Goal: Transaction & Acquisition: Purchase product/service

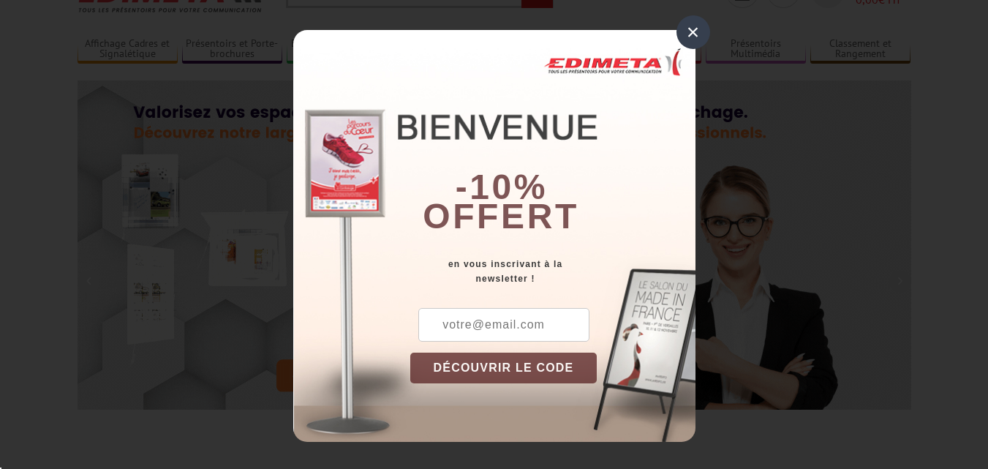
scroll to position [80, 0]
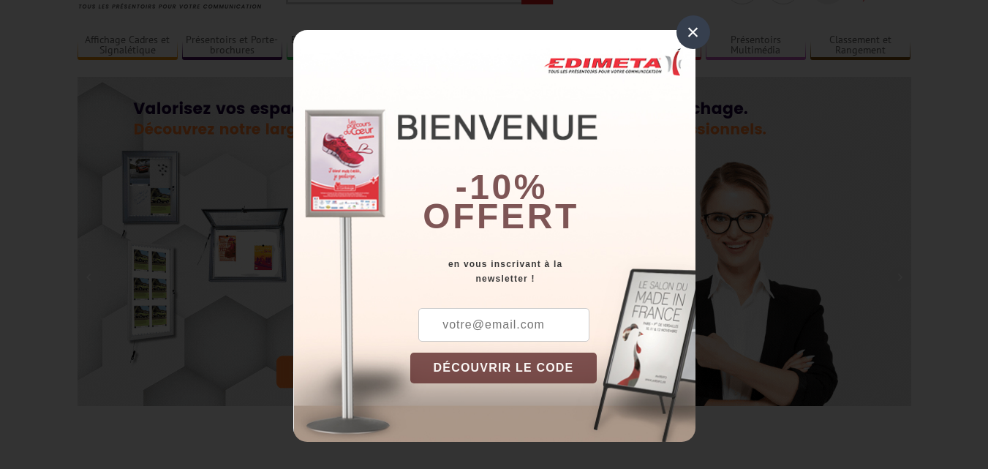
click at [688, 34] on div "×" at bounding box center [693, 32] width 34 height 34
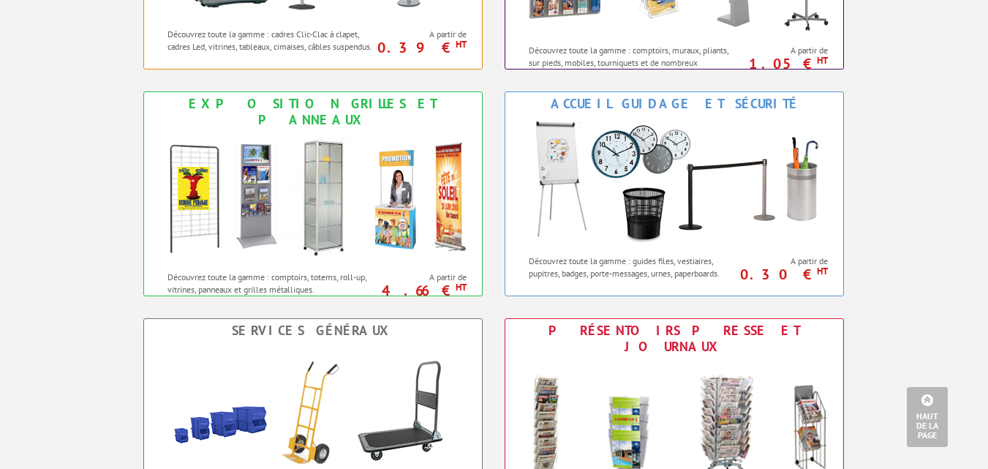
scroll to position [0, 0]
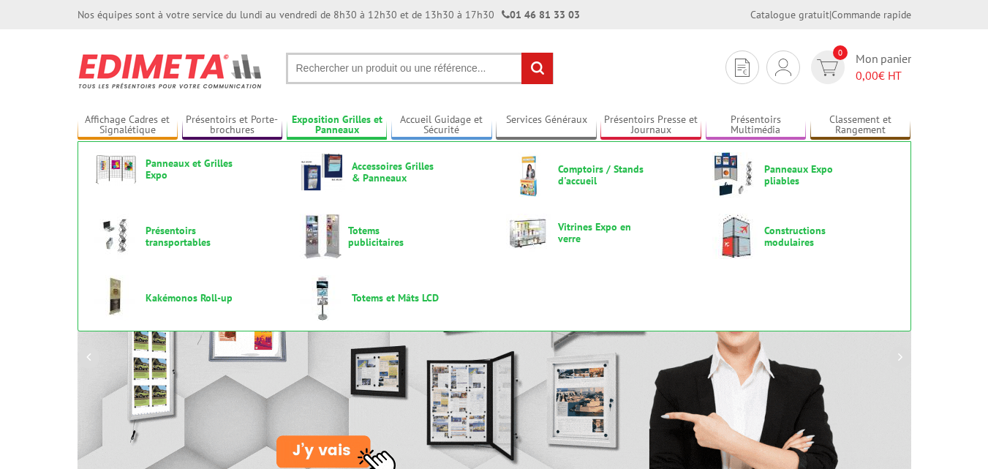
click at [329, 120] on link "Exposition Grilles et Panneaux" at bounding box center [337, 125] width 101 height 24
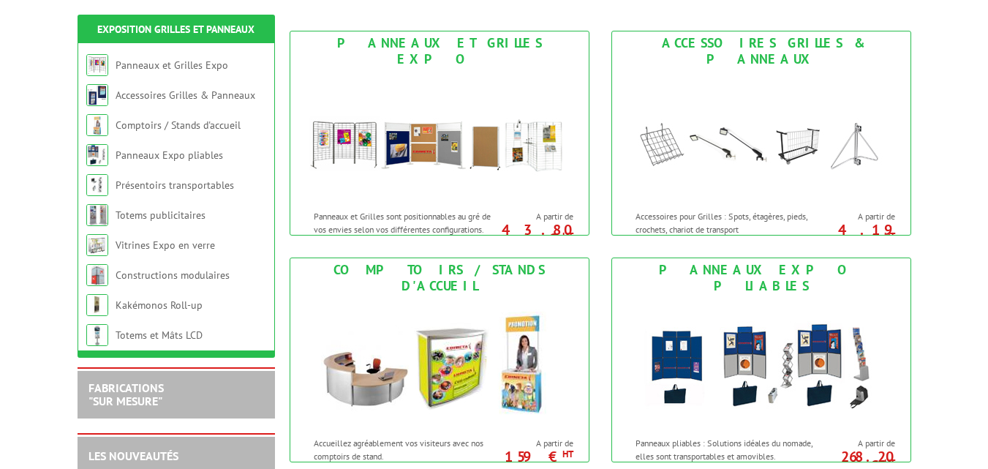
scroll to position [207, 0]
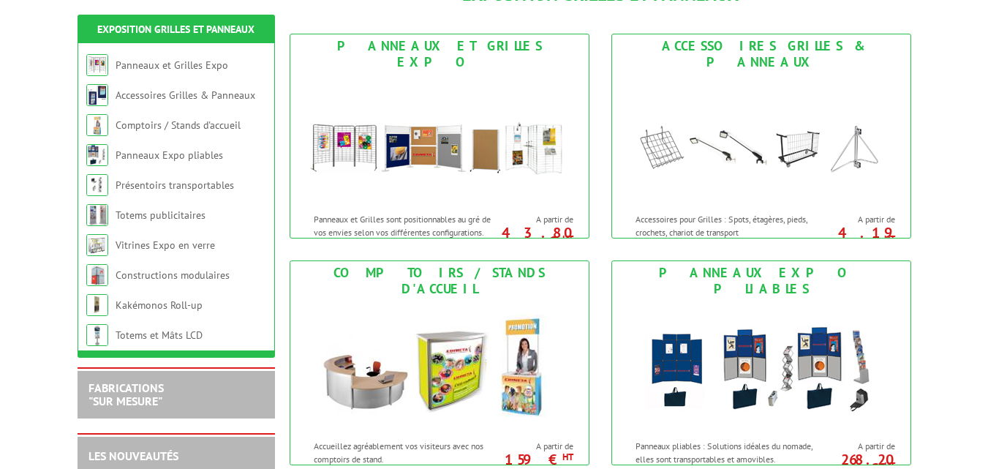
drag, startPoint x: 998, startPoint y: 103, endPoint x: 992, endPoint y: 157, distance: 54.5
click at [427, 145] on img at bounding box center [439, 140] width 271 height 132
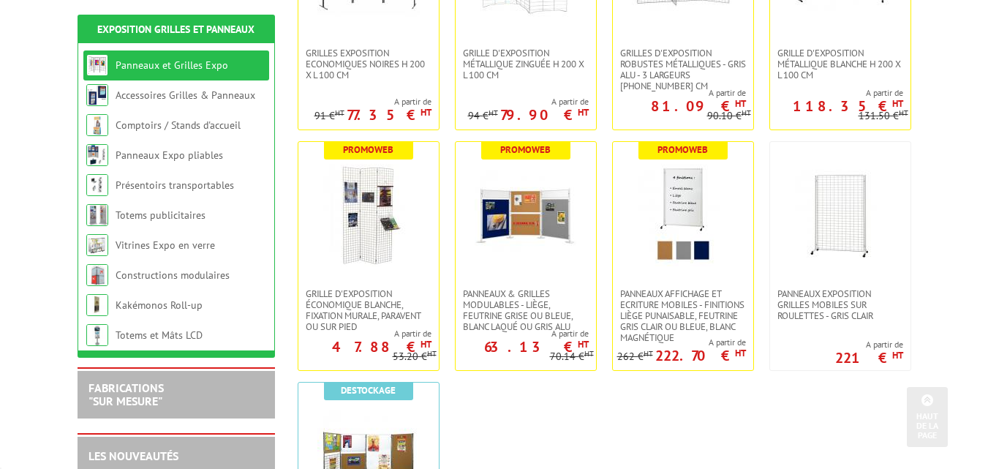
scroll to position [546, 0]
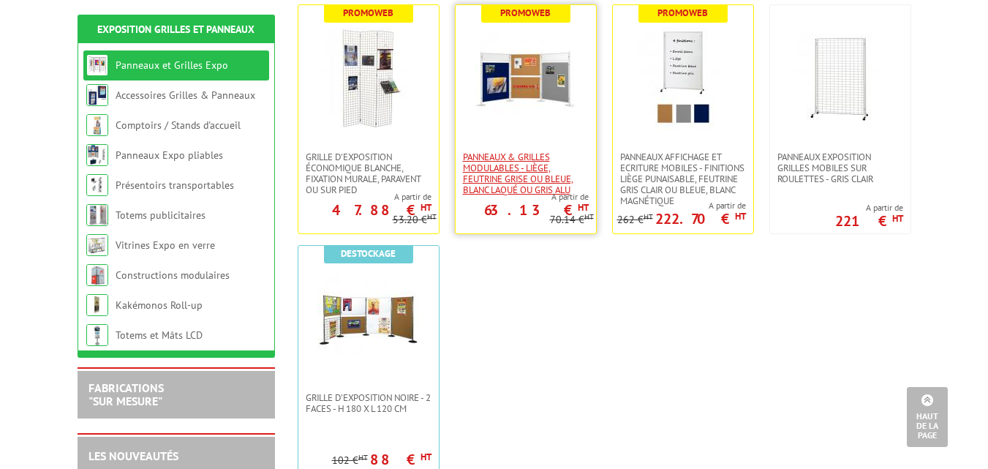
click at [510, 162] on span "Panneaux & Grilles modulables - liège, feutrine grise ou bleue, blanc laqué ou …" at bounding box center [526, 173] width 126 height 44
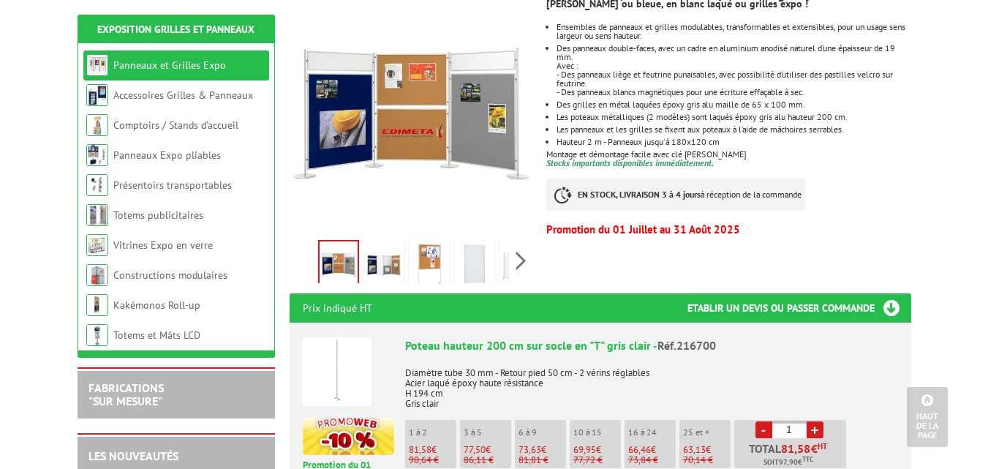
scroll to position [336, 0]
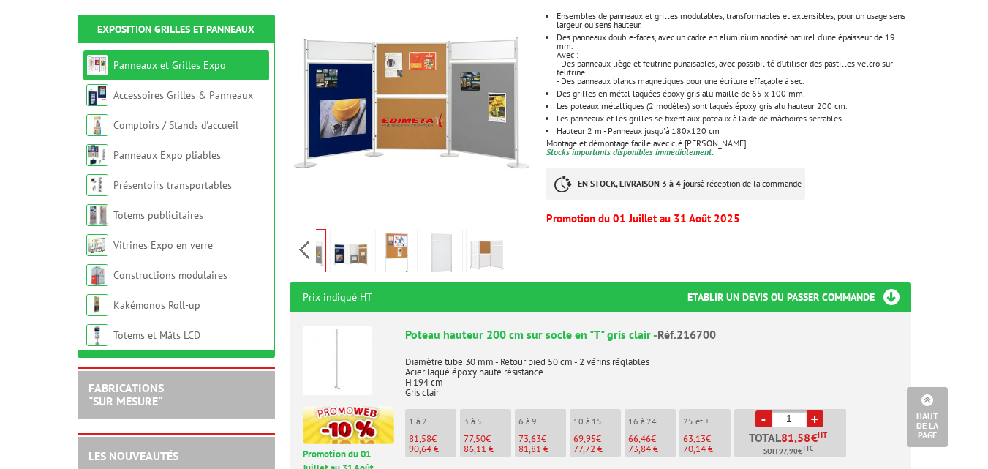
click at [516, 227] on div "Previous Next" at bounding box center [413, 249] width 246 height 51
click at [484, 235] on img at bounding box center [487, 254] width 35 height 45
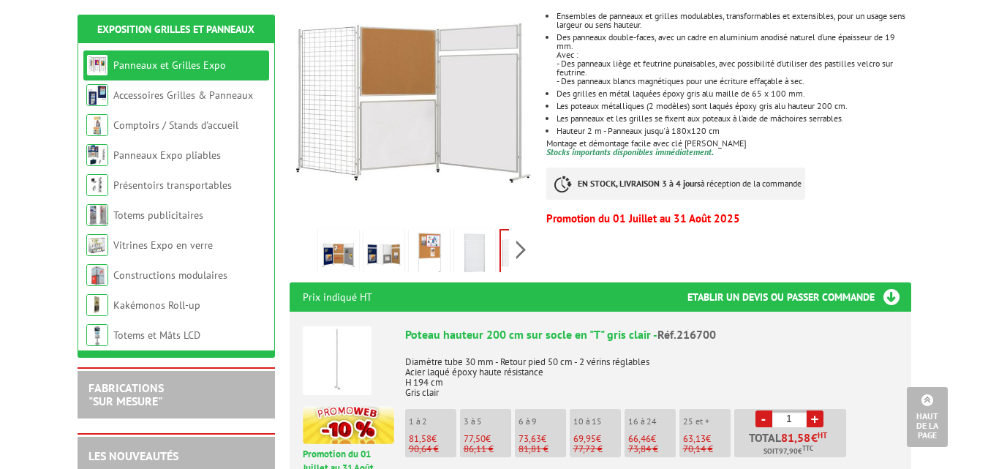
click at [303, 233] on div "Previous Next" at bounding box center [413, 249] width 246 height 51
click at [376, 238] on img at bounding box center [383, 254] width 35 height 45
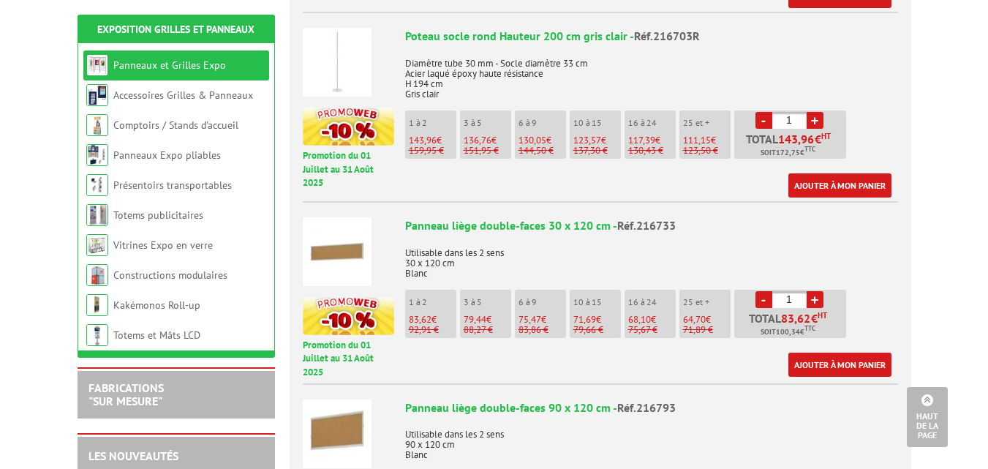
scroll to position [802, 0]
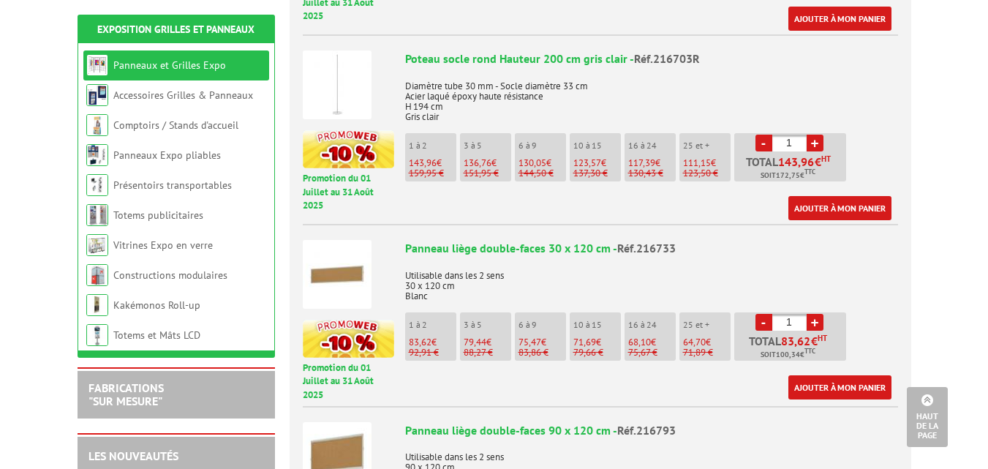
click at [817, 314] on link "+" at bounding box center [815, 322] width 17 height 17
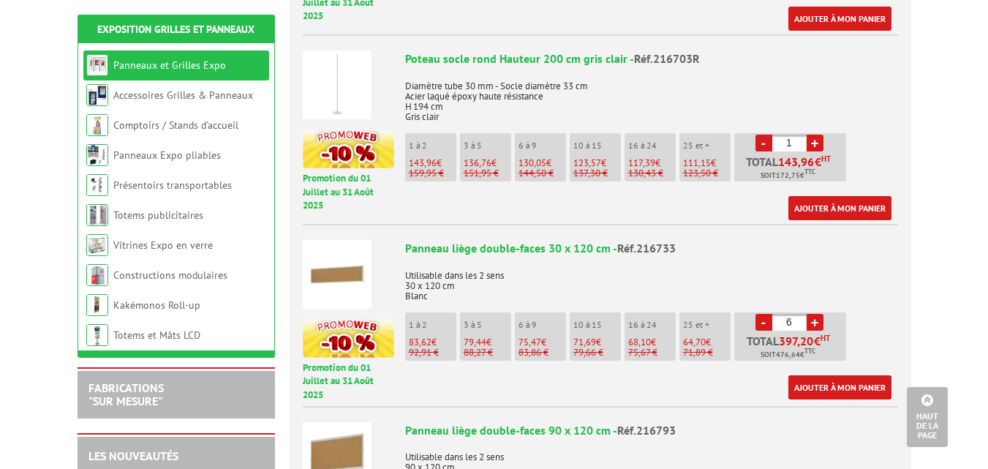
click at [817, 314] on link "+" at bounding box center [815, 322] width 17 height 17
type input "9"
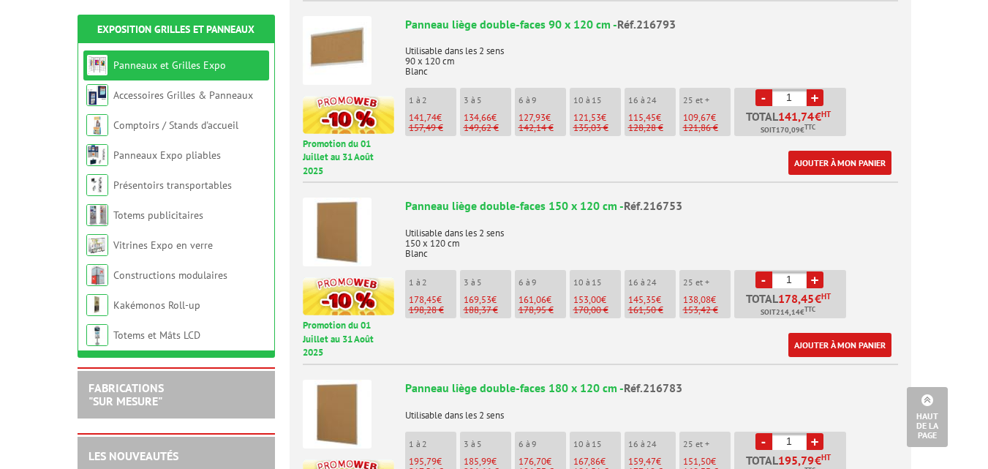
scroll to position [1196, 0]
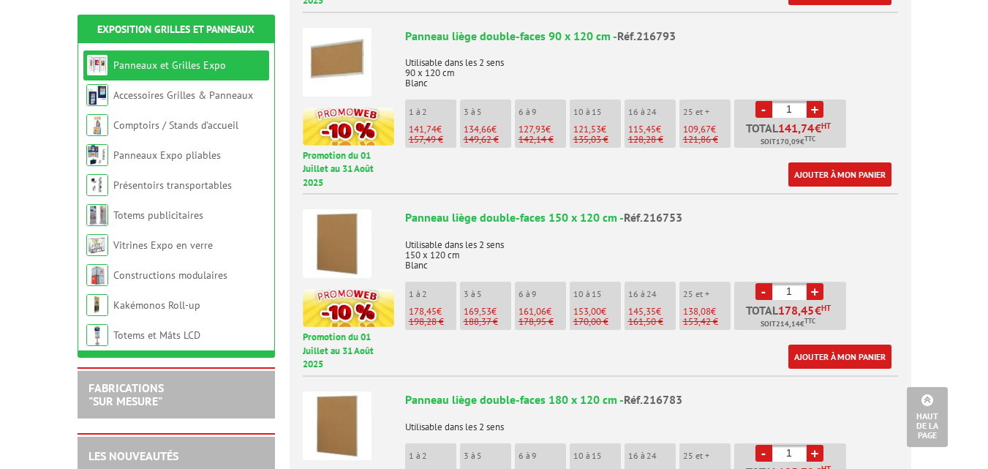
click at [819, 283] on link "+" at bounding box center [815, 291] width 17 height 17
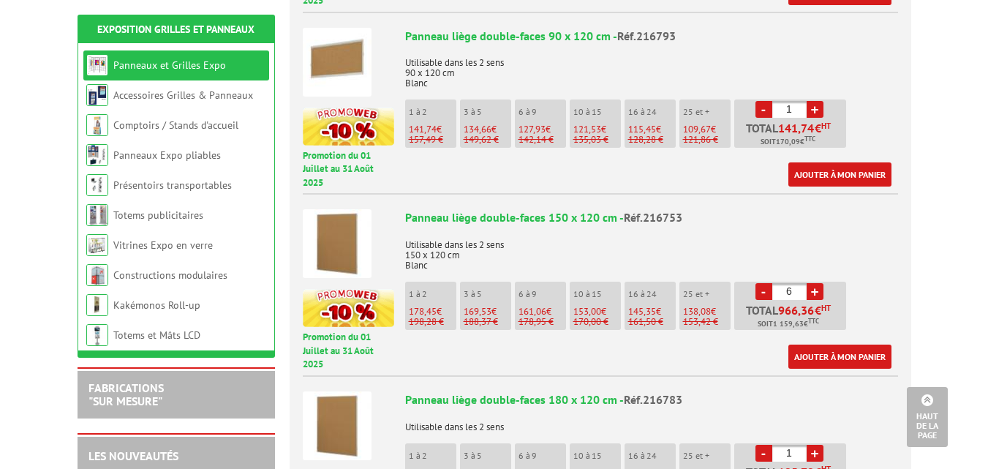
click at [819, 283] on link "+" at bounding box center [815, 291] width 17 height 17
type input "10"
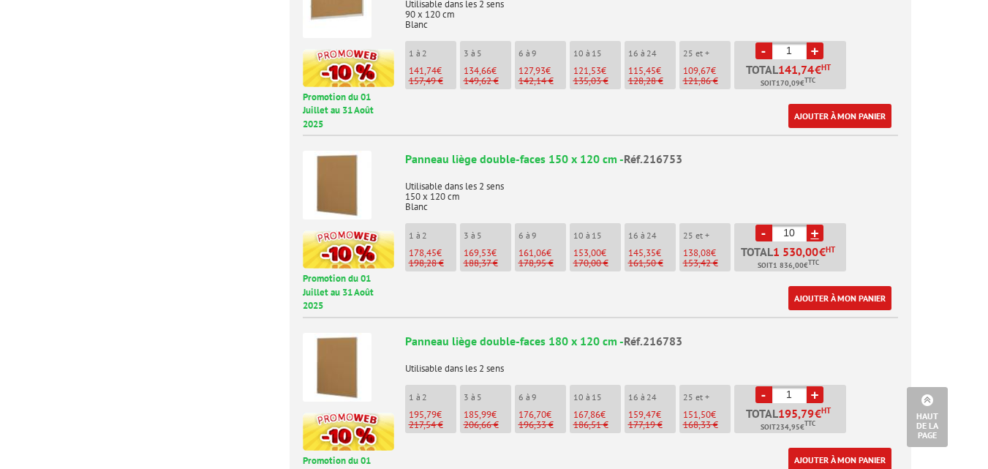
scroll to position [0, 0]
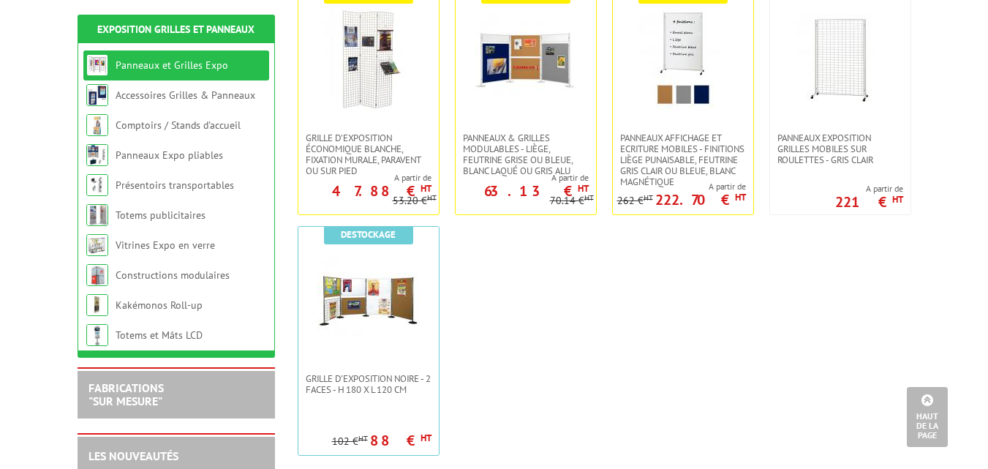
scroll to position [569, 0]
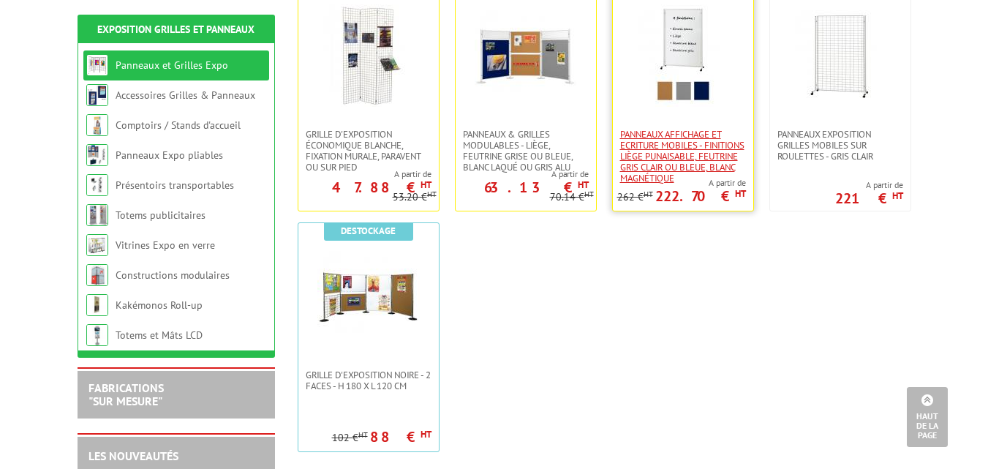
click at [690, 146] on span "Panneaux Affichage et Ecriture Mobiles - finitions liège punaisable, feutrine g…" at bounding box center [683, 156] width 126 height 55
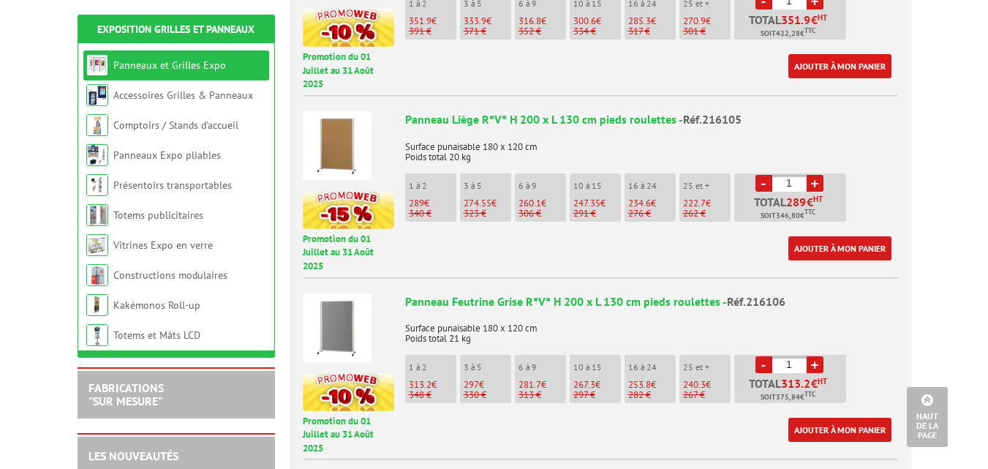
scroll to position [742, 0]
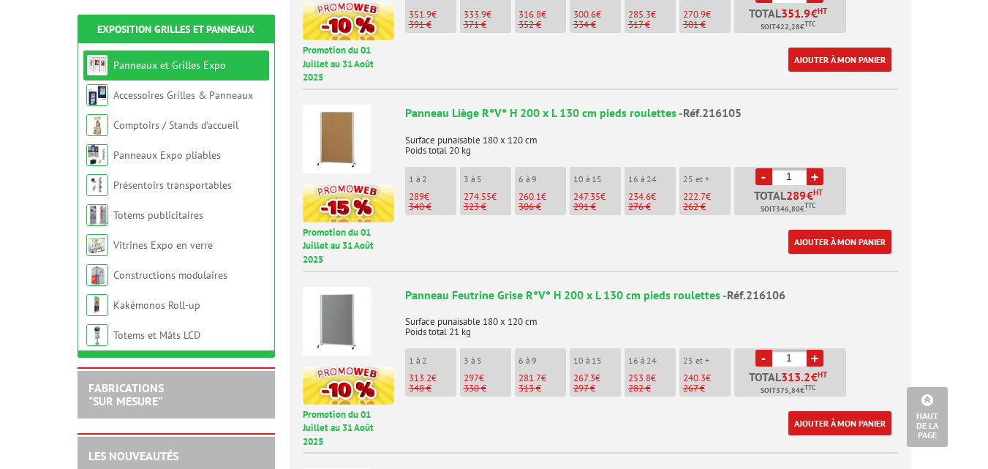
click at [812, 350] on link "+" at bounding box center [815, 358] width 17 height 17
click at [762, 350] on link "-" at bounding box center [763, 358] width 17 height 17
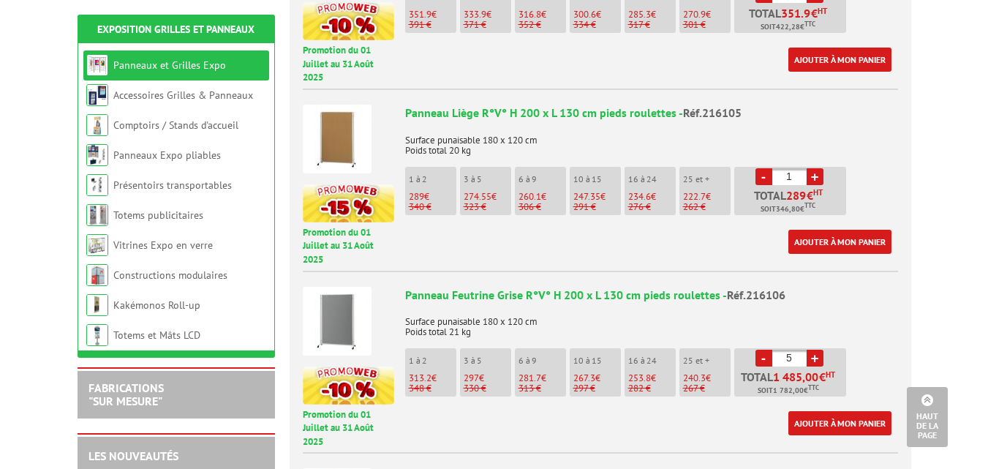
type input "4"
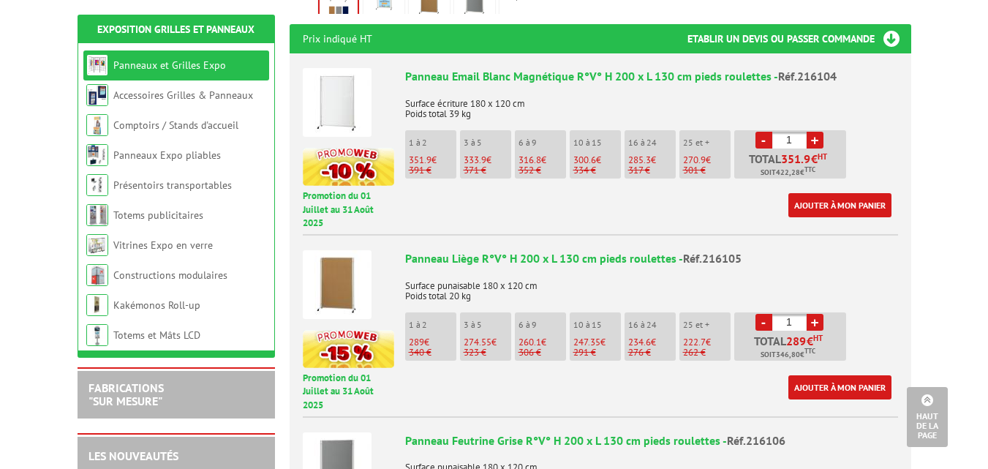
scroll to position [590, 0]
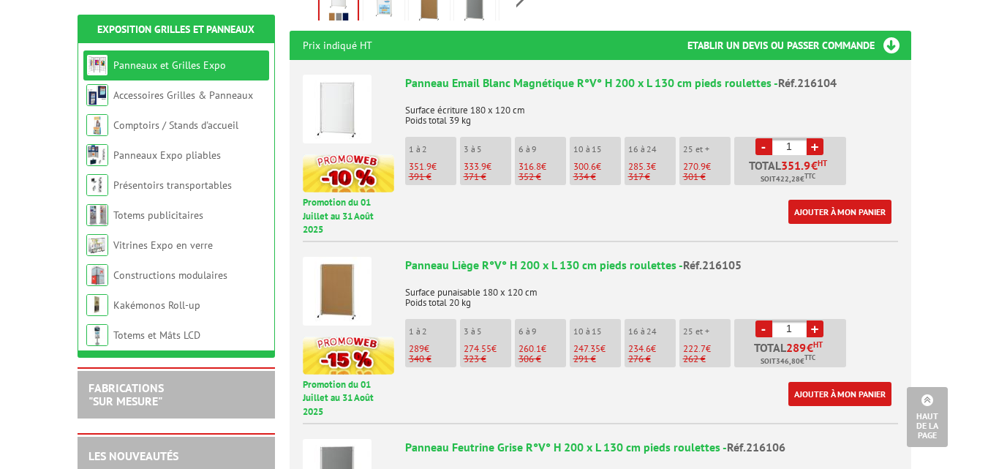
click at [810, 138] on link "+" at bounding box center [815, 146] width 17 height 17
type input "4"
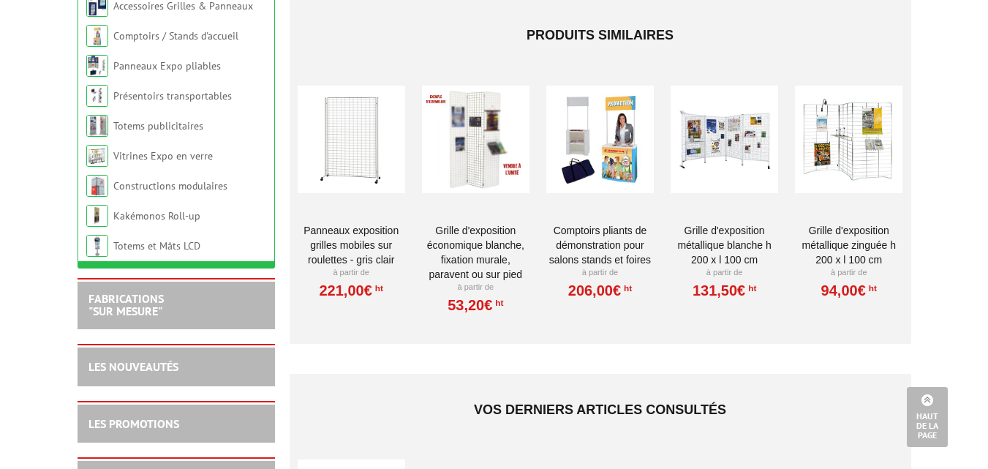
scroll to position [3171, 0]
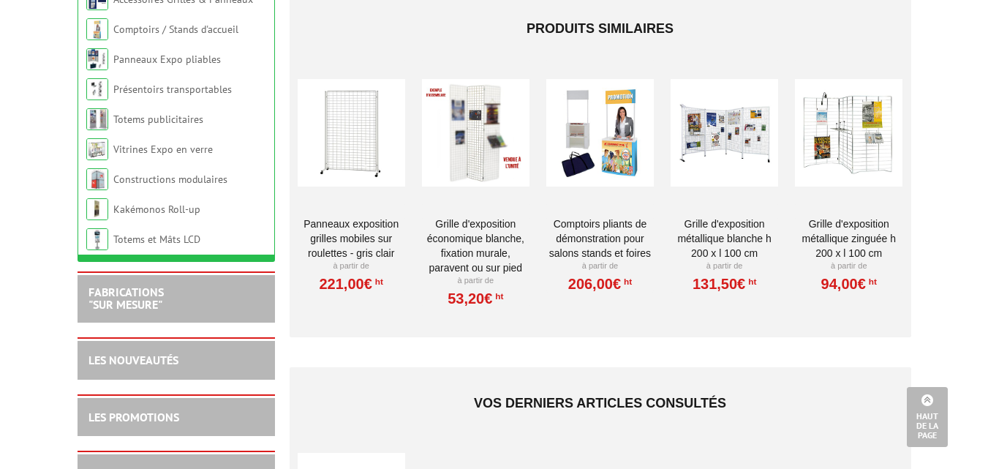
click at [713, 216] on link "Grille d'exposition métallique blanche H 200 x L 100 cm" at bounding box center [725, 238] width 108 height 44
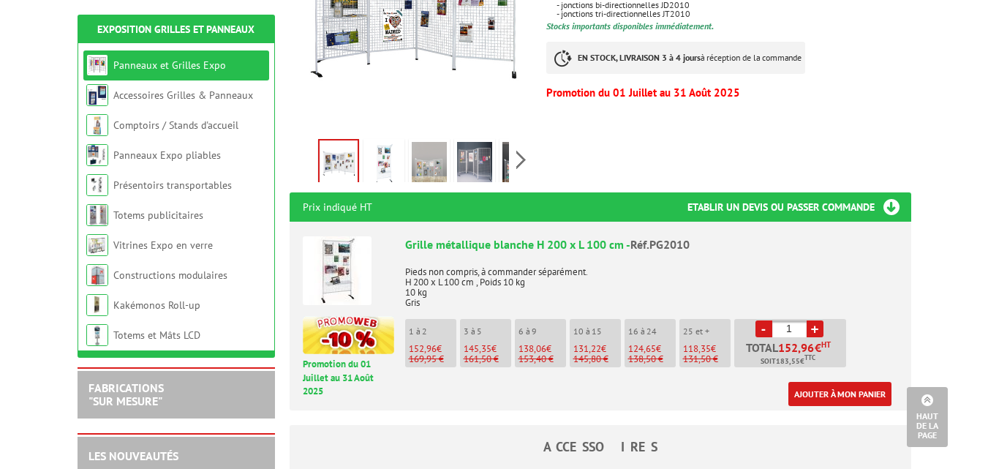
scroll to position [398, 0]
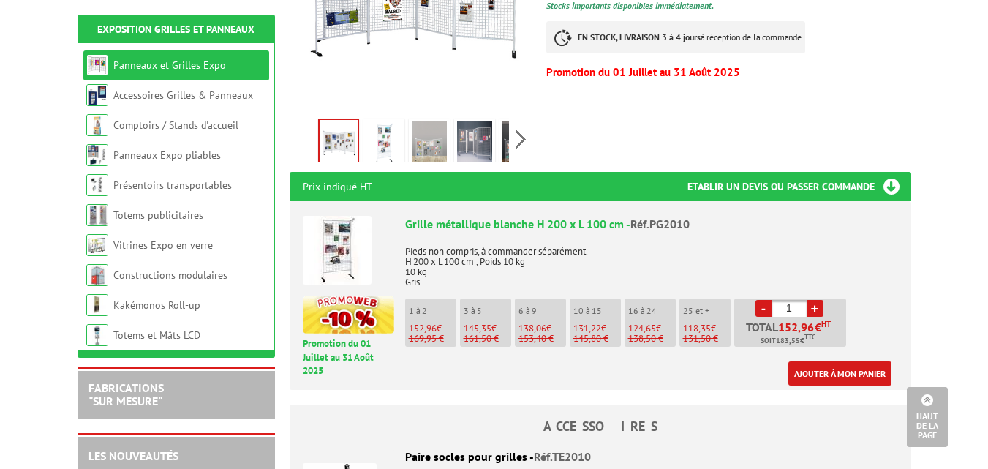
click at [816, 300] on link "+" at bounding box center [815, 308] width 17 height 17
type input "3"
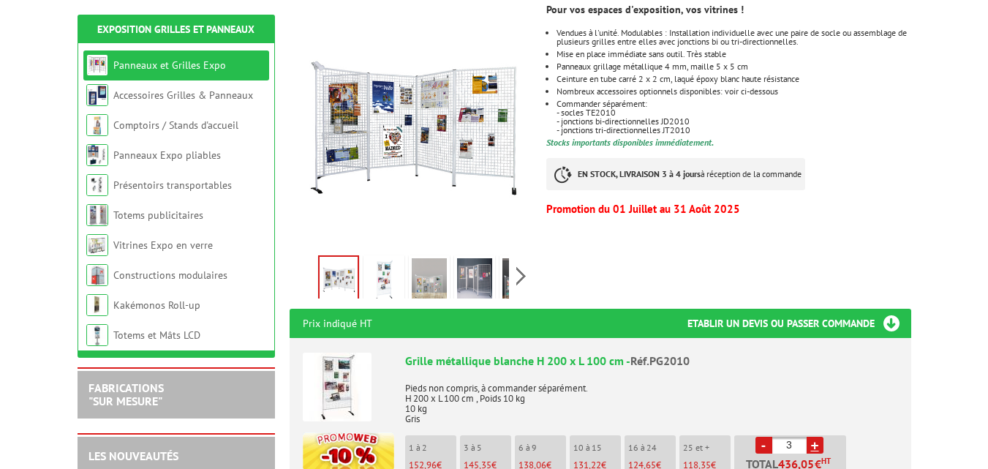
scroll to position [303, 0]
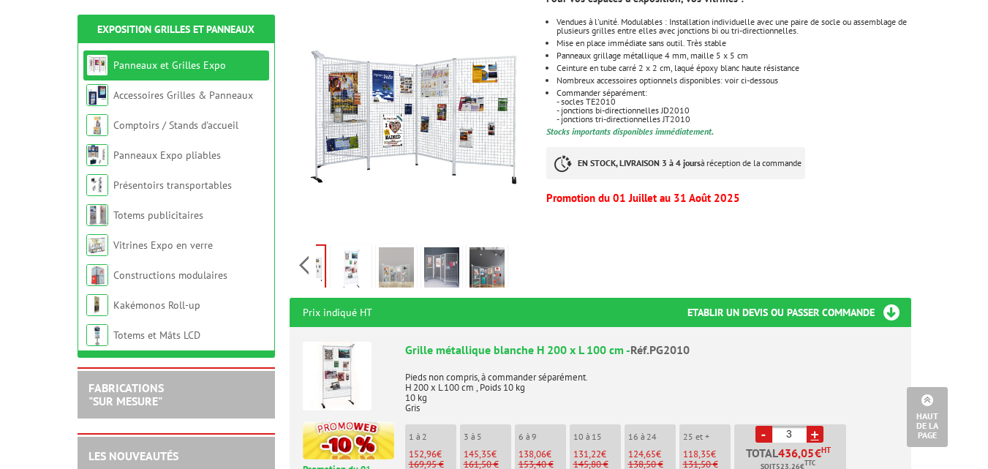
click at [518, 244] on div "Previous Next" at bounding box center [413, 264] width 246 height 51
click at [447, 250] on img at bounding box center [441, 269] width 35 height 45
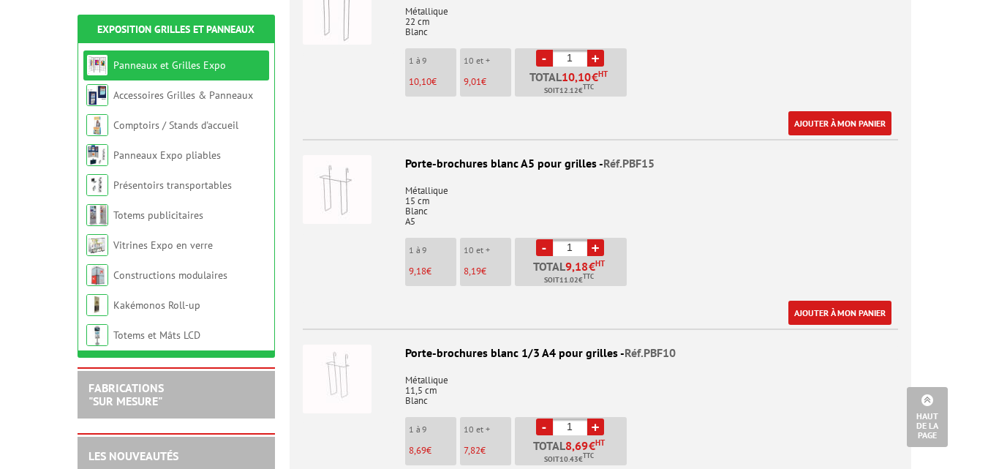
scroll to position [1608, 0]
